Goal: Use online tool/utility: Utilize a website feature to perform a specific function

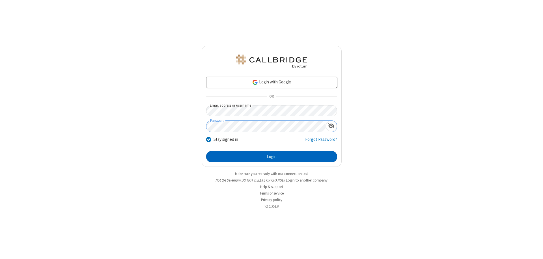
click at [271, 157] on button "Login" at bounding box center [271, 156] width 131 height 11
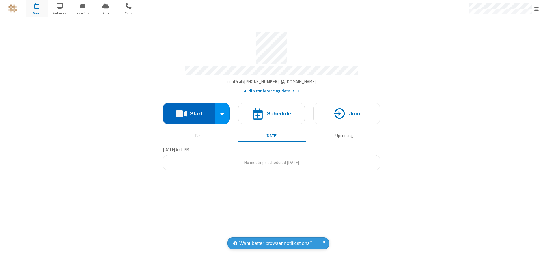
click at [189, 111] on button "Start" at bounding box center [189, 113] width 52 height 21
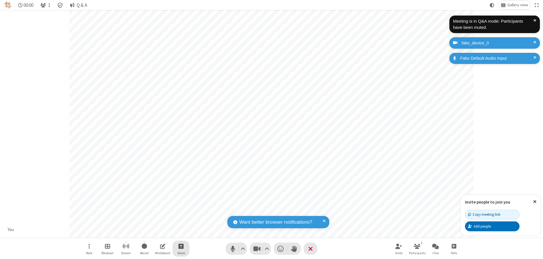
click at [181, 246] on span "Start sharing" at bounding box center [180, 246] width 5 height 7
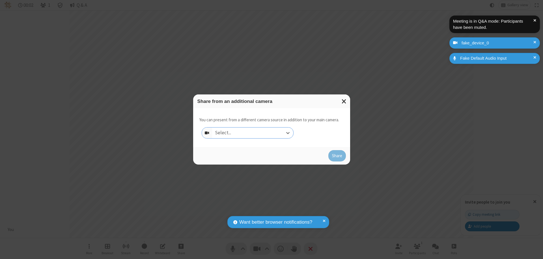
click at [252, 133] on div "Select..." at bounding box center [252, 133] width 81 height 11
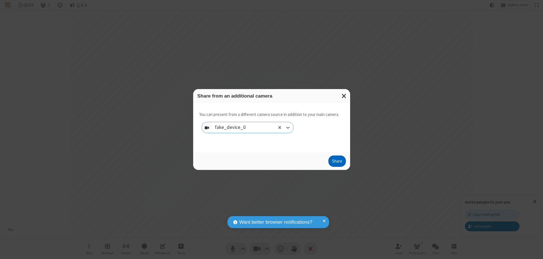
click at [337, 162] on button "Share" at bounding box center [337, 161] width 18 height 11
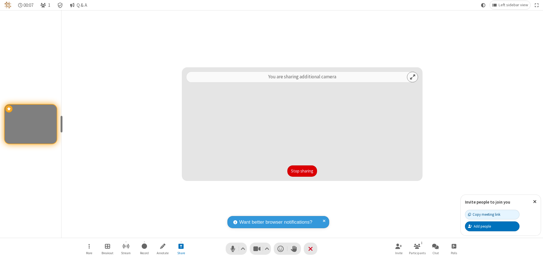
click at [302, 171] on button "Stop sharing" at bounding box center [302, 170] width 30 height 11
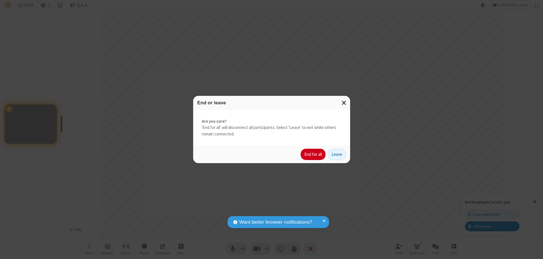
click at [313, 154] on button "End for all" at bounding box center [313, 154] width 25 height 11
